Goal: Task Accomplishment & Management: Manage account settings

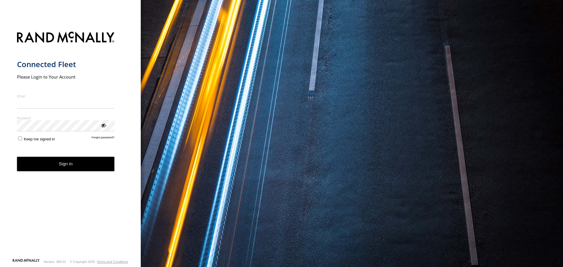
type input "**********"
click at [70, 168] on button "Sign in" at bounding box center [66, 164] width 98 height 14
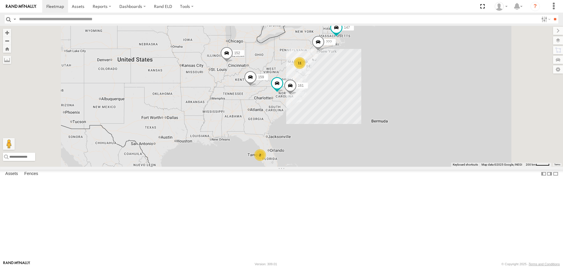
scroll to position [59, 0]
click at [0, 0] on div "???" at bounding box center [0, 0] width 0 height 0
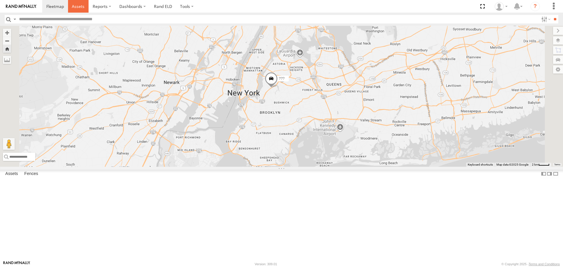
click at [75, 4] on span at bounding box center [78, 7] width 13 height 6
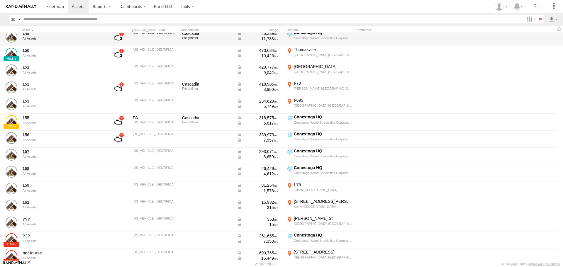
scroll to position [146, 0]
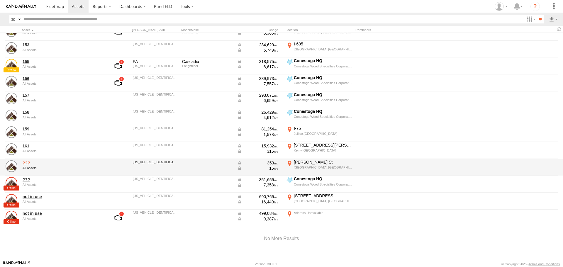
click at [25, 161] on link "???" at bounding box center [63, 162] width 80 height 5
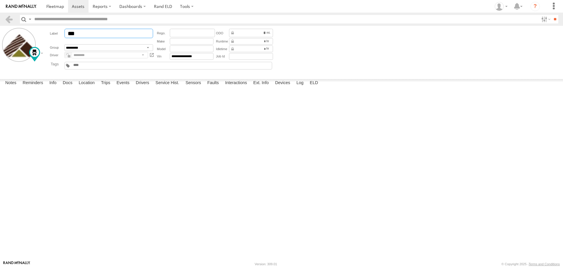
drag, startPoint x: 81, startPoint y: 32, endPoint x: 52, endPoint y: 31, distance: 29.3
click at [52, 31] on div "***" at bounding box center [102, 33] width 104 height 9
type input "***"
click at [0, 0] on div at bounding box center [0, 0] width 0 height 0
click at [34, 52] on div at bounding box center [71, 52] width 84 height 10
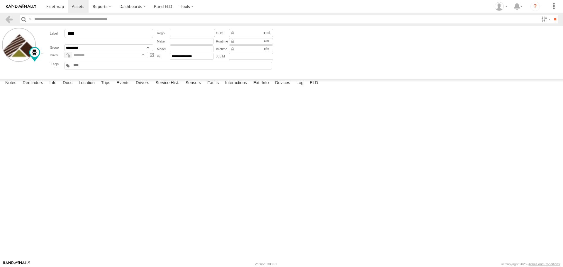
click at [0, 0] on div at bounding box center [0, 0] width 0 height 0
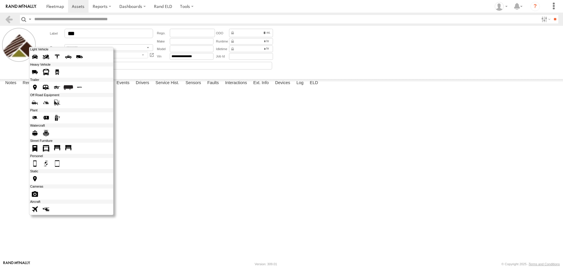
click at [35, 53] on div at bounding box center [71, 131] width 84 height 168
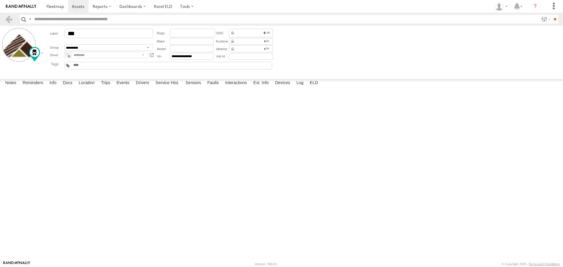
click at [0, 0] on div at bounding box center [0, 0] width 0 height 0
click at [57, 7] on span at bounding box center [55, 7] width 18 height 6
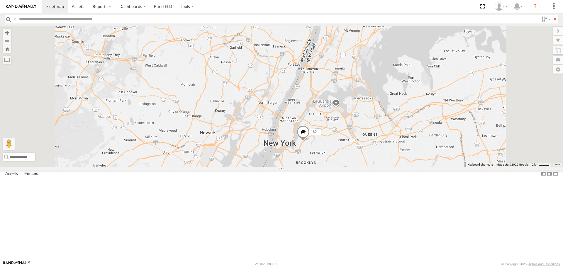
scroll to position [97, 0]
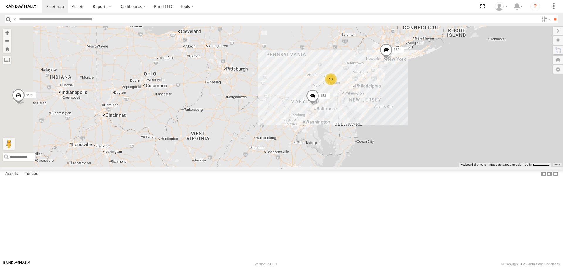
drag, startPoint x: 314, startPoint y: 143, endPoint x: 420, endPoint y: 90, distance: 118.3
click at [420, 90] on div "152 150 147 162 161 159 153 10" at bounding box center [281, 96] width 563 height 141
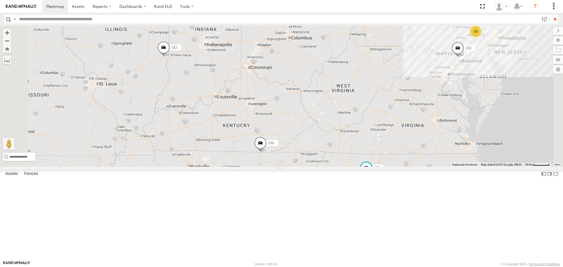
drag, startPoint x: 353, startPoint y: 211, endPoint x: 322, endPoint y: 108, distance: 107.4
click at [322, 109] on div "152 150 147 162 161 159 153 10" at bounding box center [281, 96] width 563 height 141
